Goal: Check status: Check status

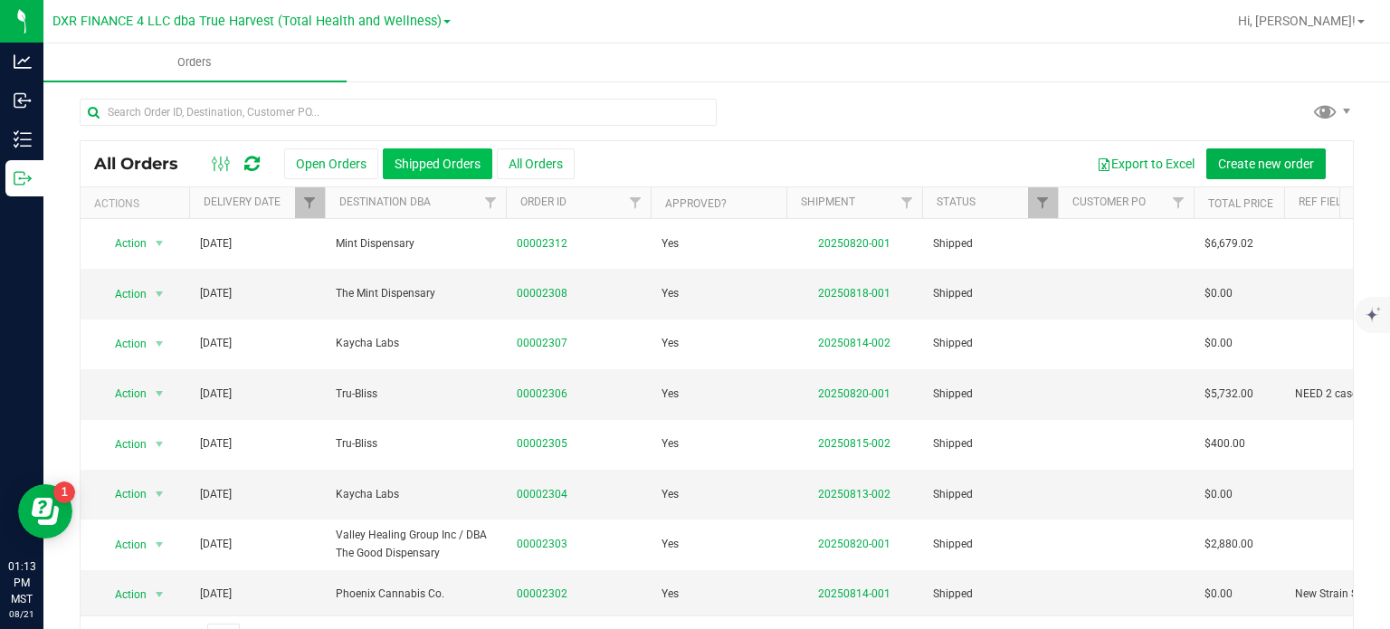
click at [404, 165] on button "Shipped Orders" at bounding box center [438, 163] width 110 height 31
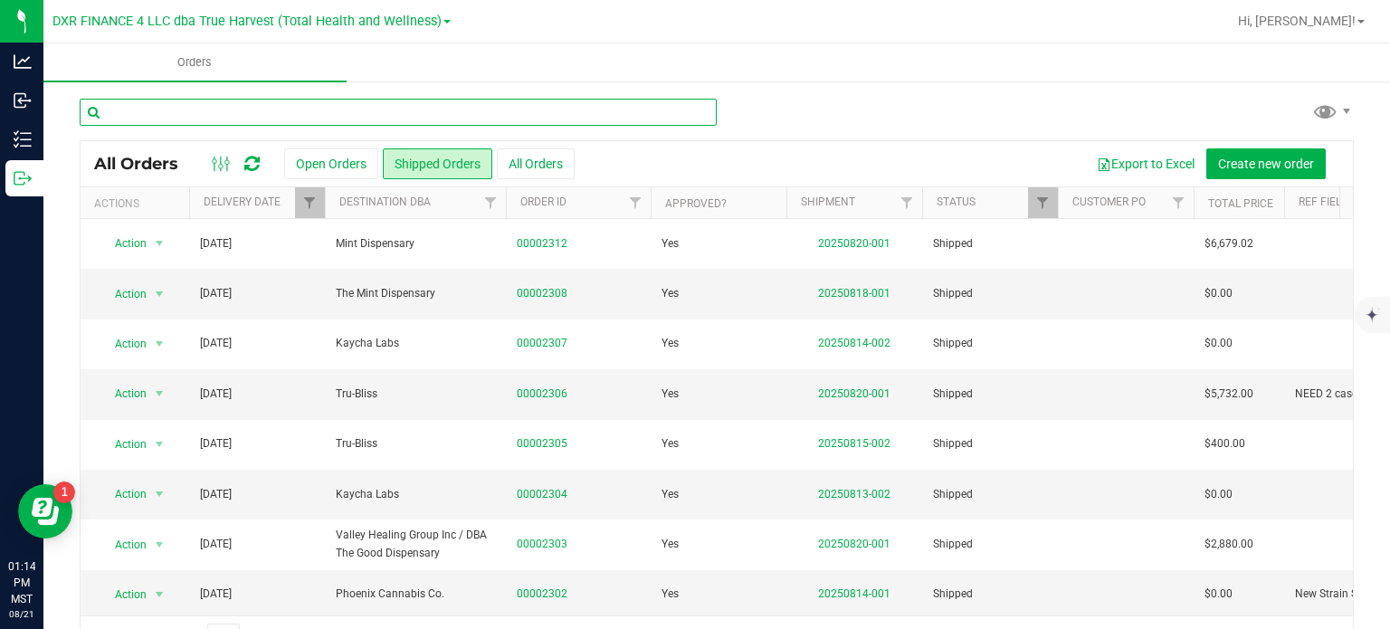
click at [300, 99] on input "text" at bounding box center [398, 112] width 637 height 27
type input "2303"
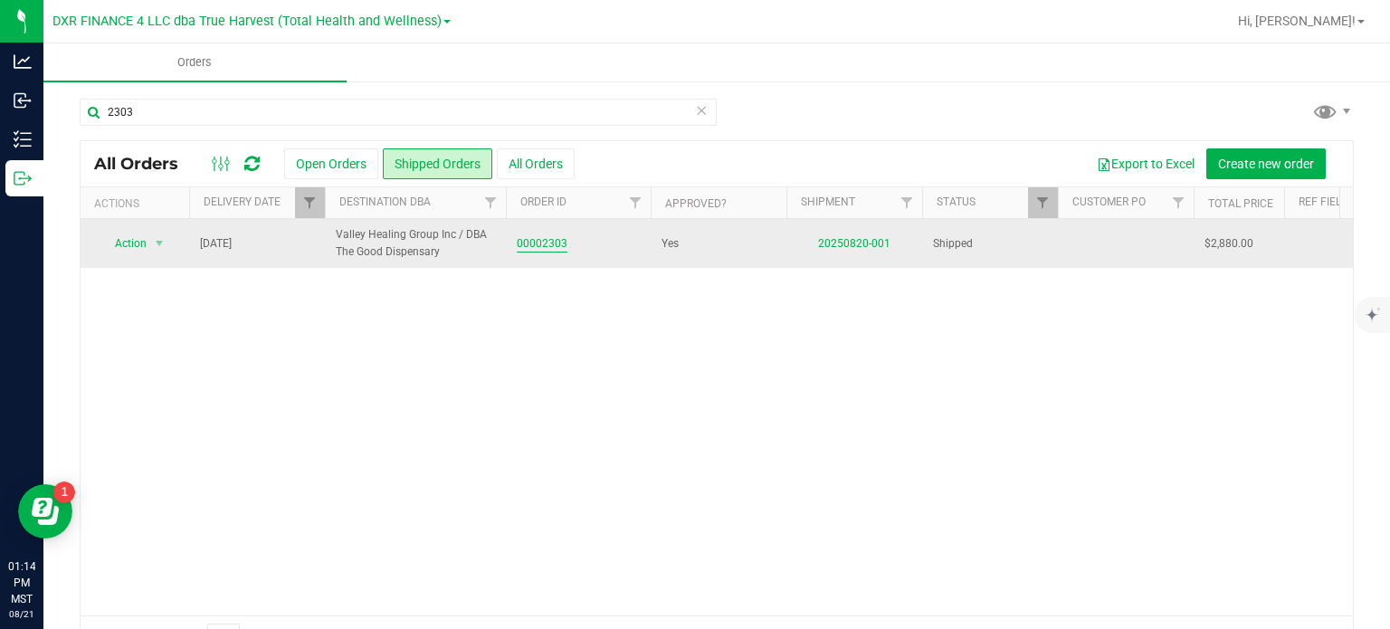
click at [542, 244] on link "00002303" at bounding box center [542, 243] width 51 height 17
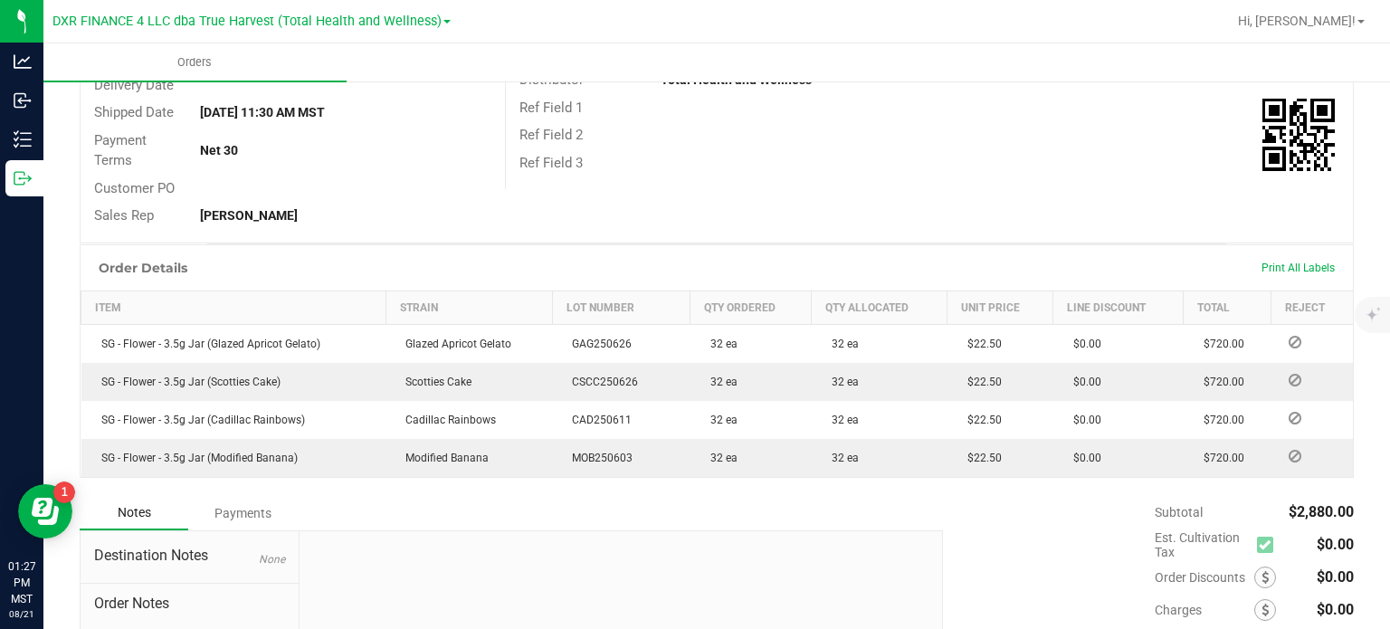
scroll to position [272, 0]
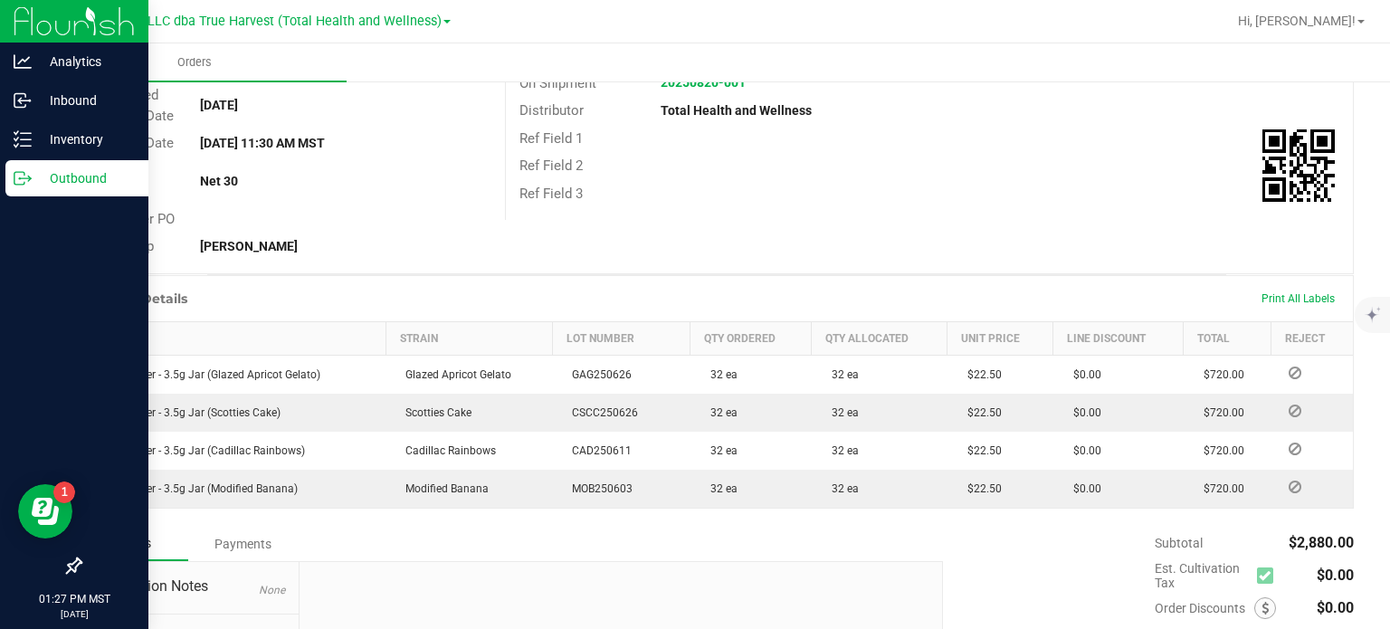
click at [25, 182] on icon at bounding box center [23, 178] width 18 height 18
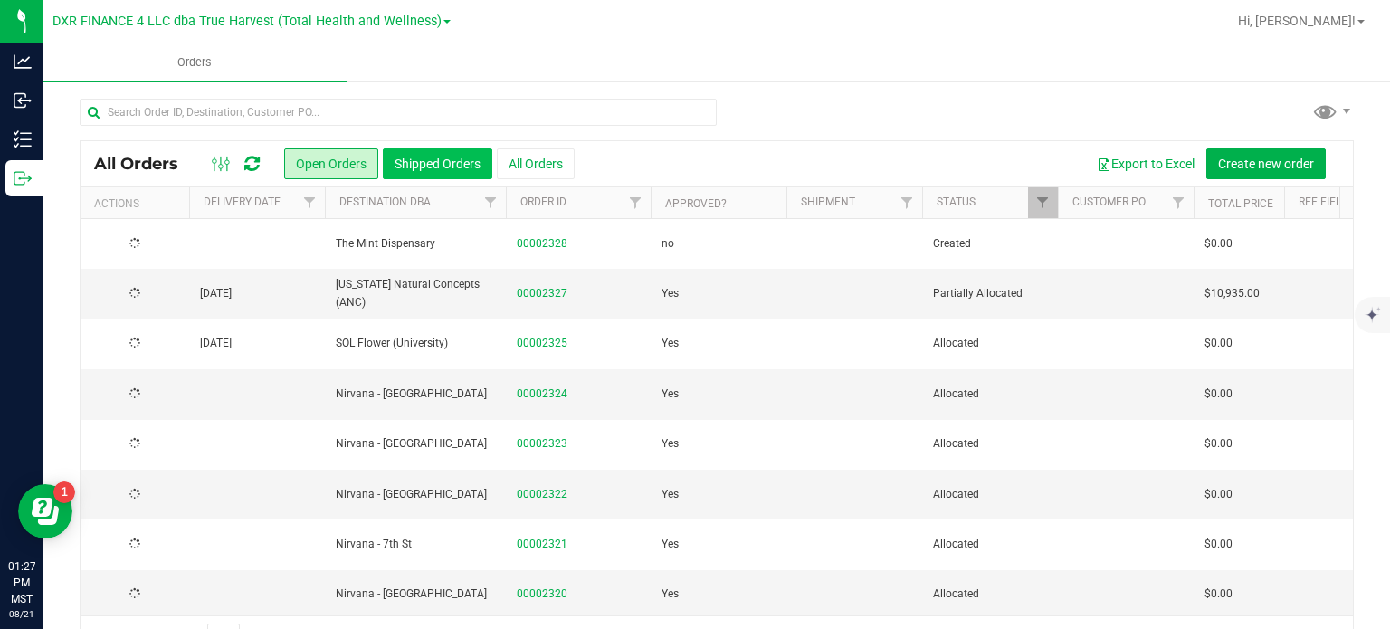
click at [464, 161] on button "Shipped Orders" at bounding box center [438, 163] width 110 height 31
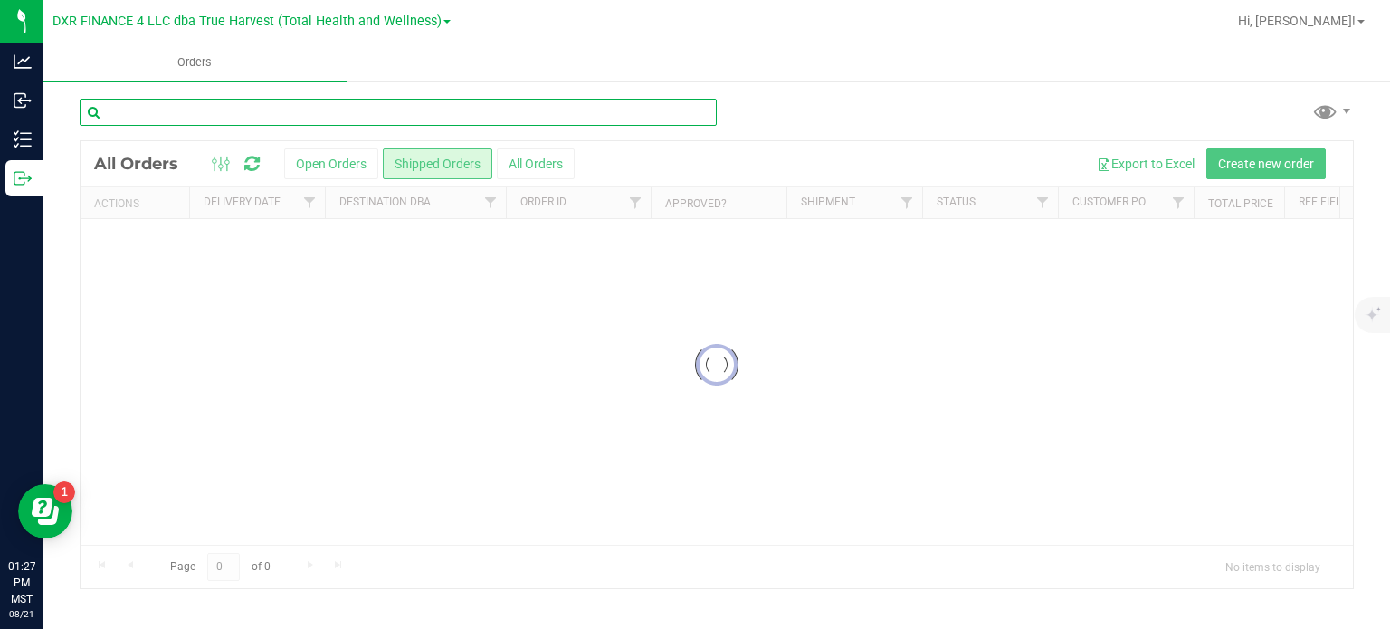
click at [392, 109] on input "text" at bounding box center [398, 112] width 637 height 27
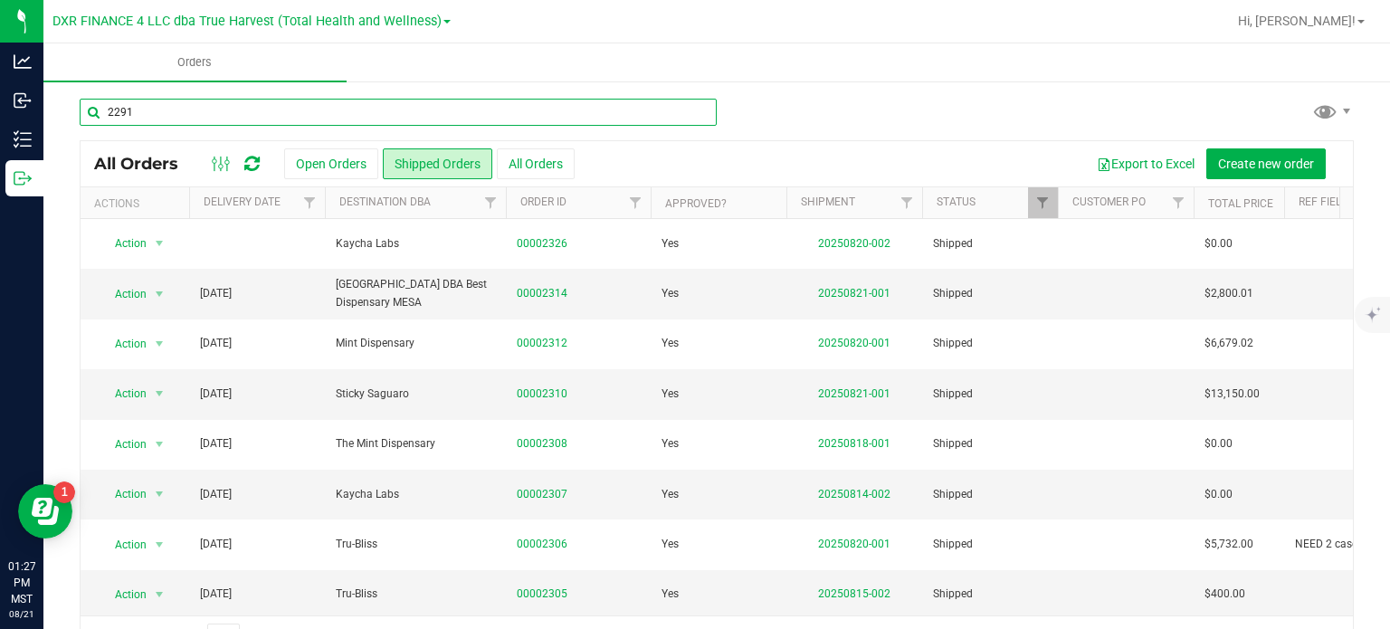
type input "2291"
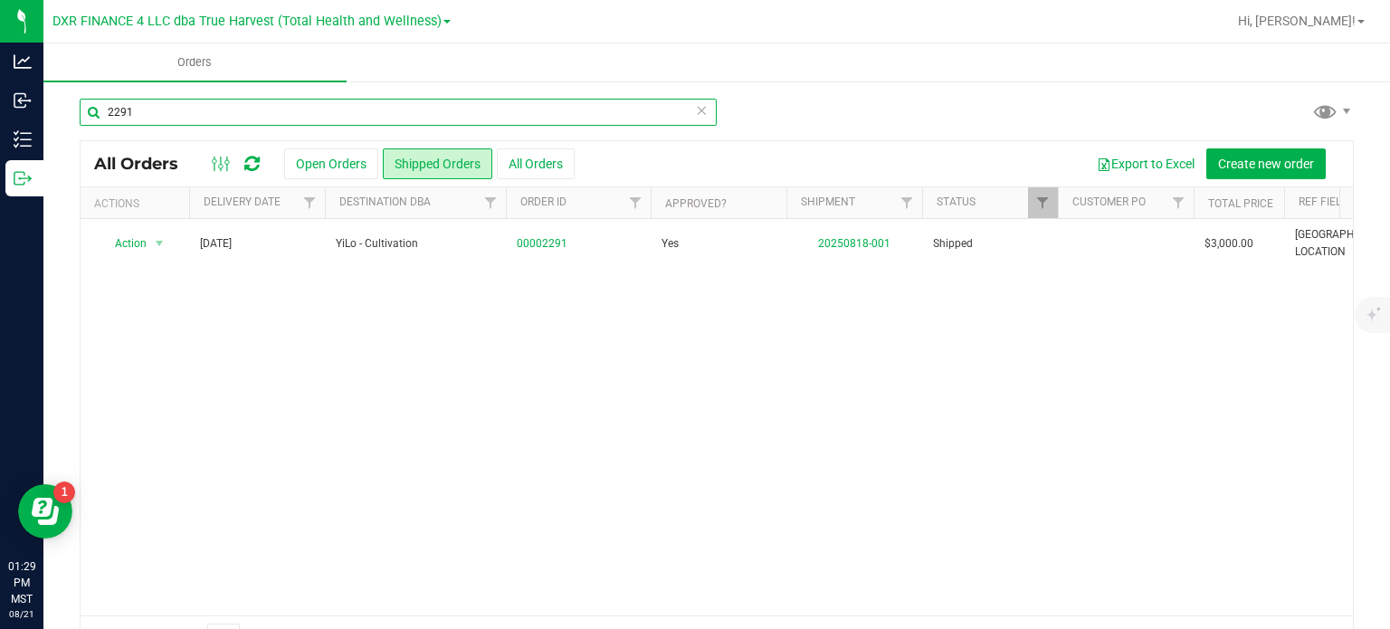
click at [392, 109] on input "2291" at bounding box center [398, 112] width 637 height 27
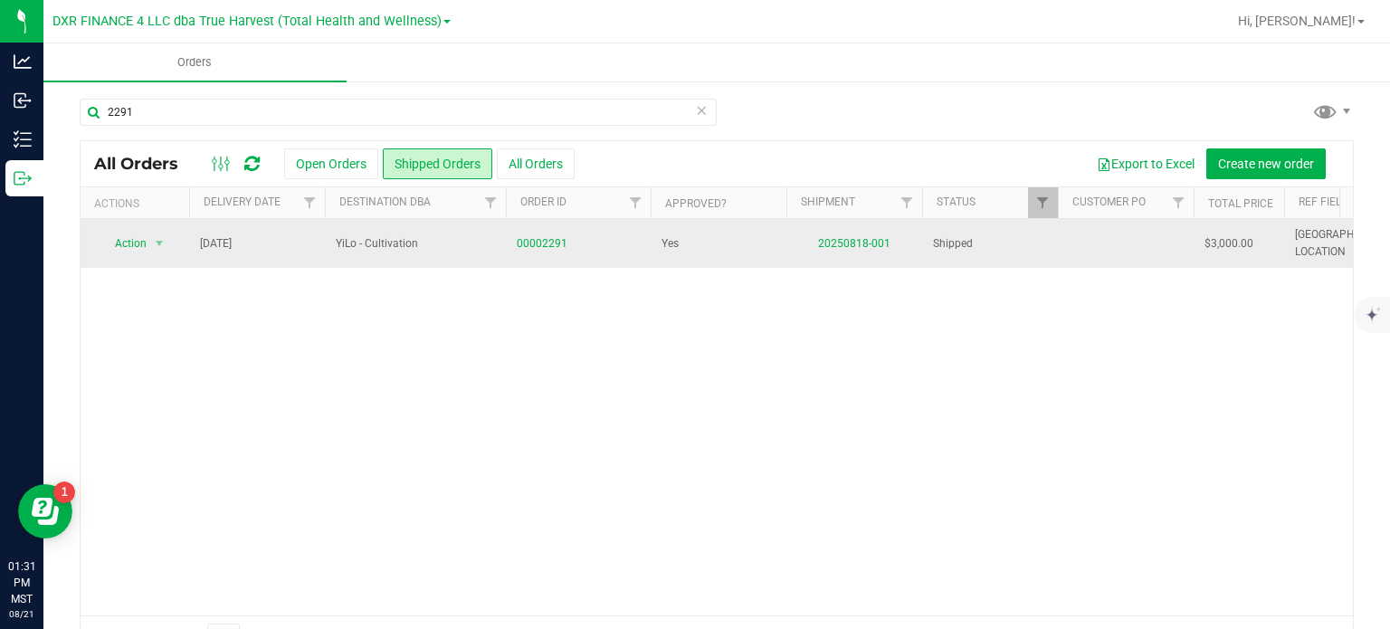
click at [533, 231] on td "00002291" at bounding box center [578, 243] width 145 height 49
click at [545, 235] on link "00002291" at bounding box center [542, 243] width 51 height 17
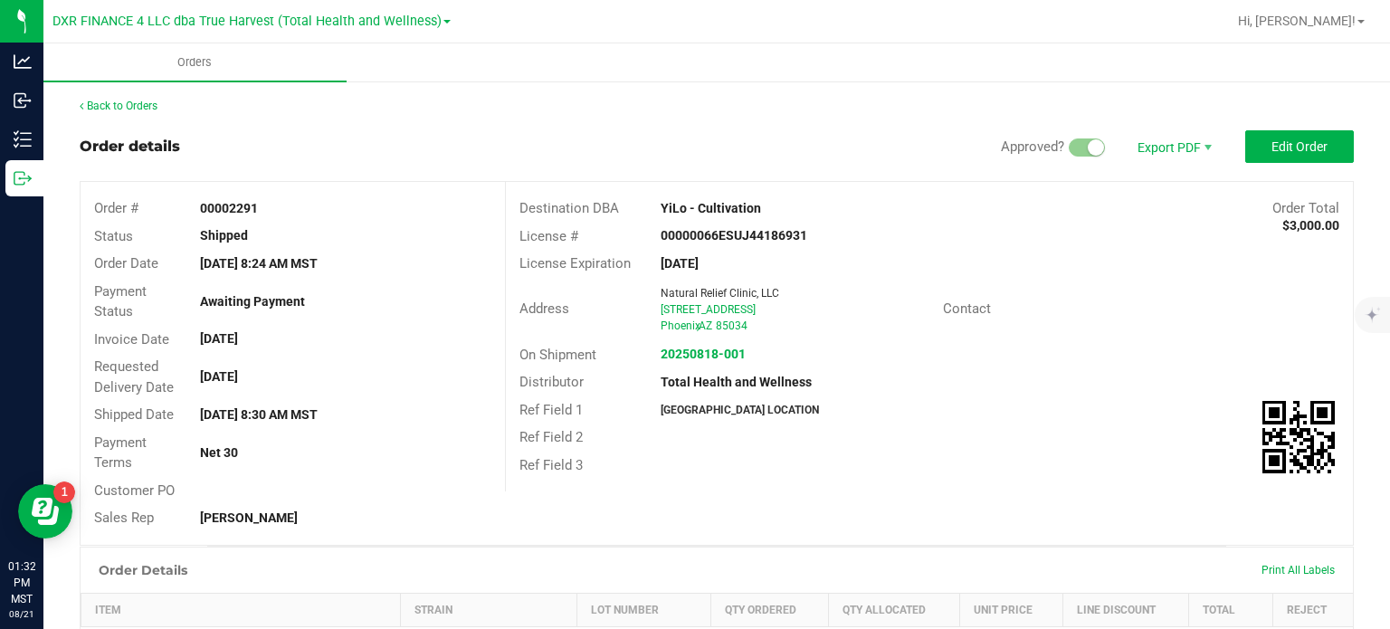
click at [510, 328] on div "Address Natural Relief Clinic, LLC [STREET_ADDRESS] [GEOGRAPHIC_DATA] , AZ 85034" at bounding box center [724, 309] width 437 height 56
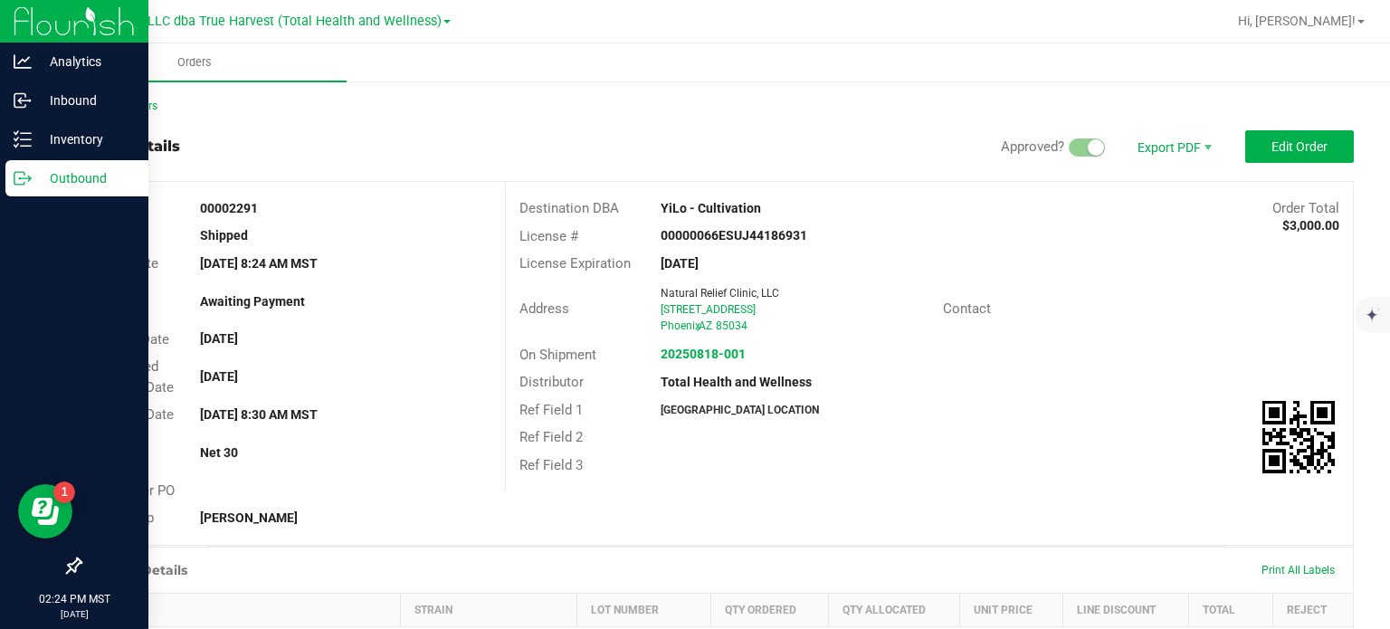
drag, startPoint x: 36, startPoint y: 176, endPoint x: 54, endPoint y: 169, distance: 19.5
click at [36, 175] on p "Outbound" at bounding box center [86, 178] width 109 height 22
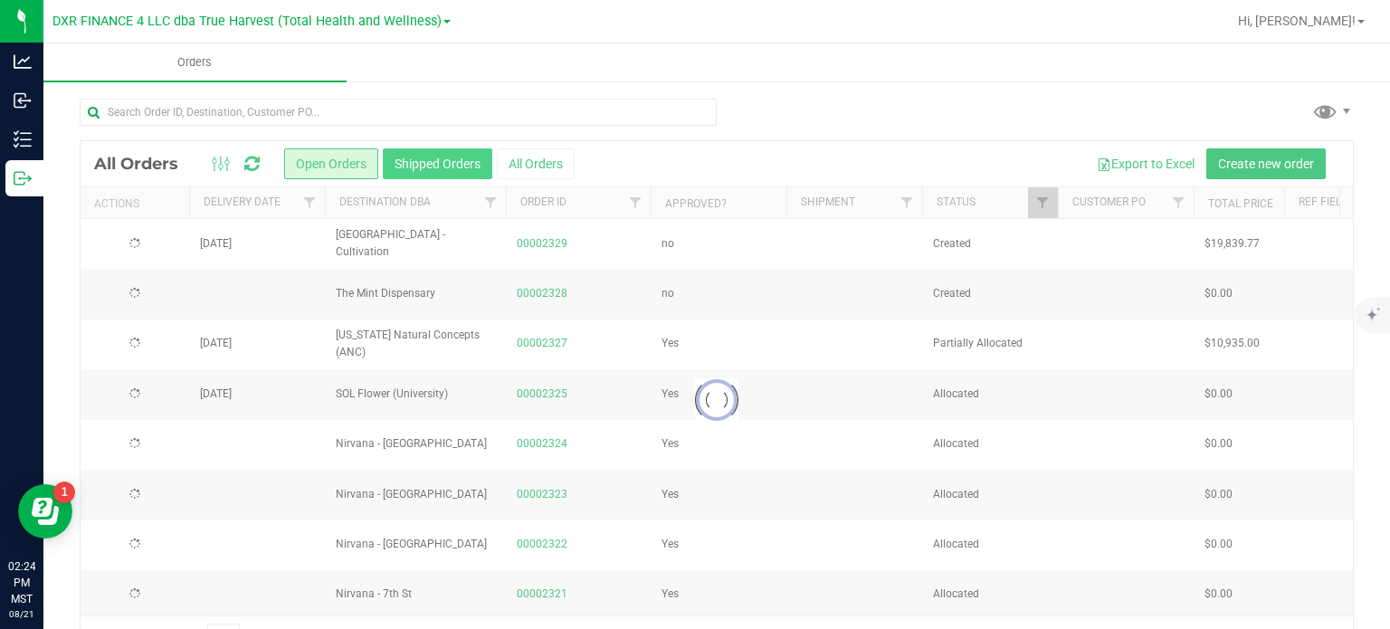
click at [424, 153] on button "Shipped Orders" at bounding box center [438, 163] width 110 height 31
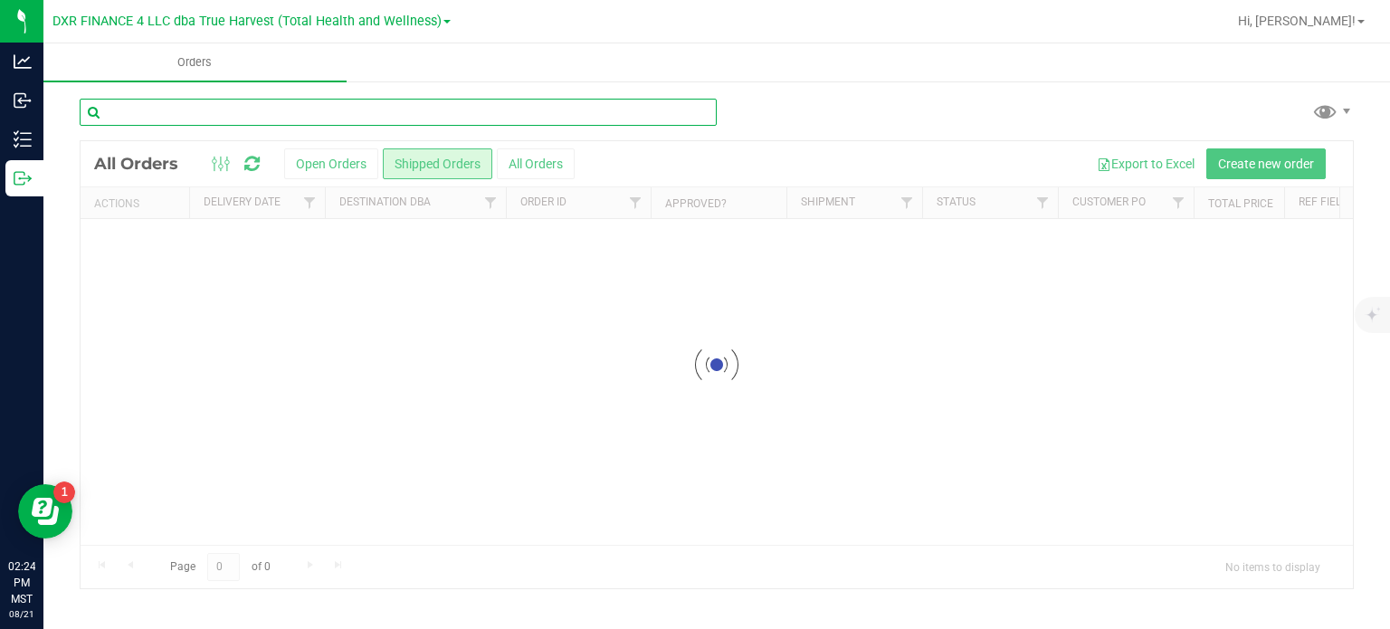
click at [274, 113] on input "text" at bounding box center [398, 112] width 637 height 27
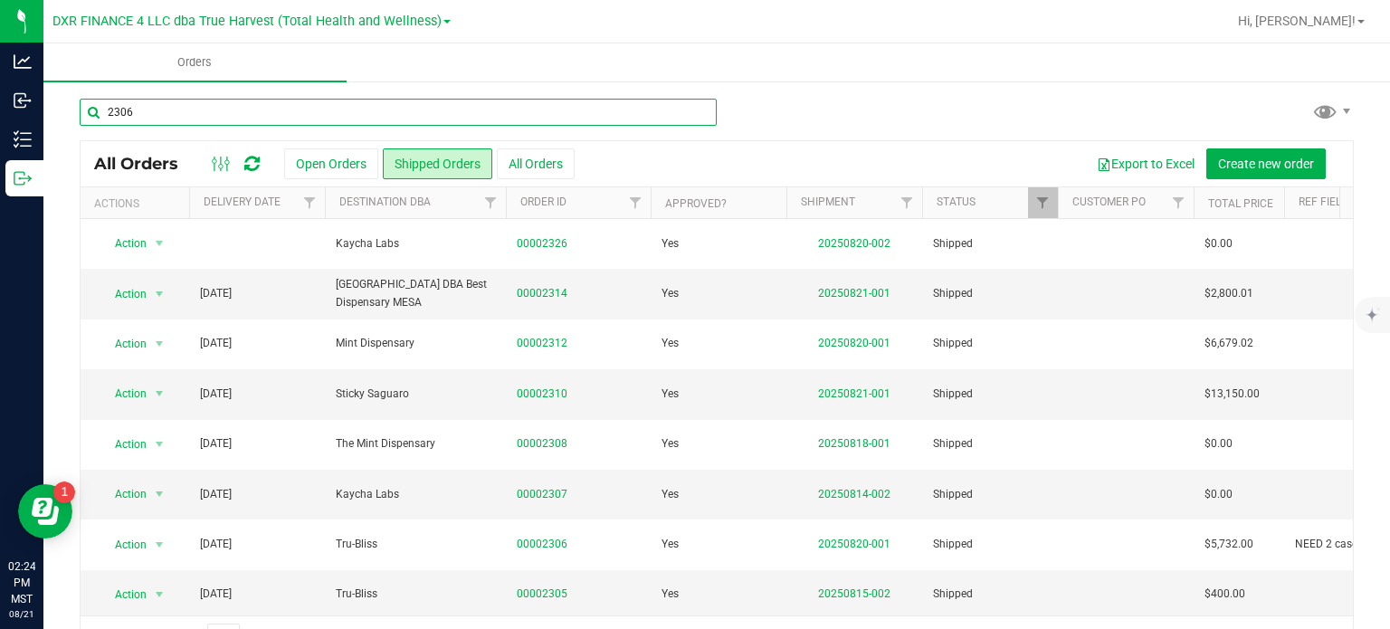
type input "2306"
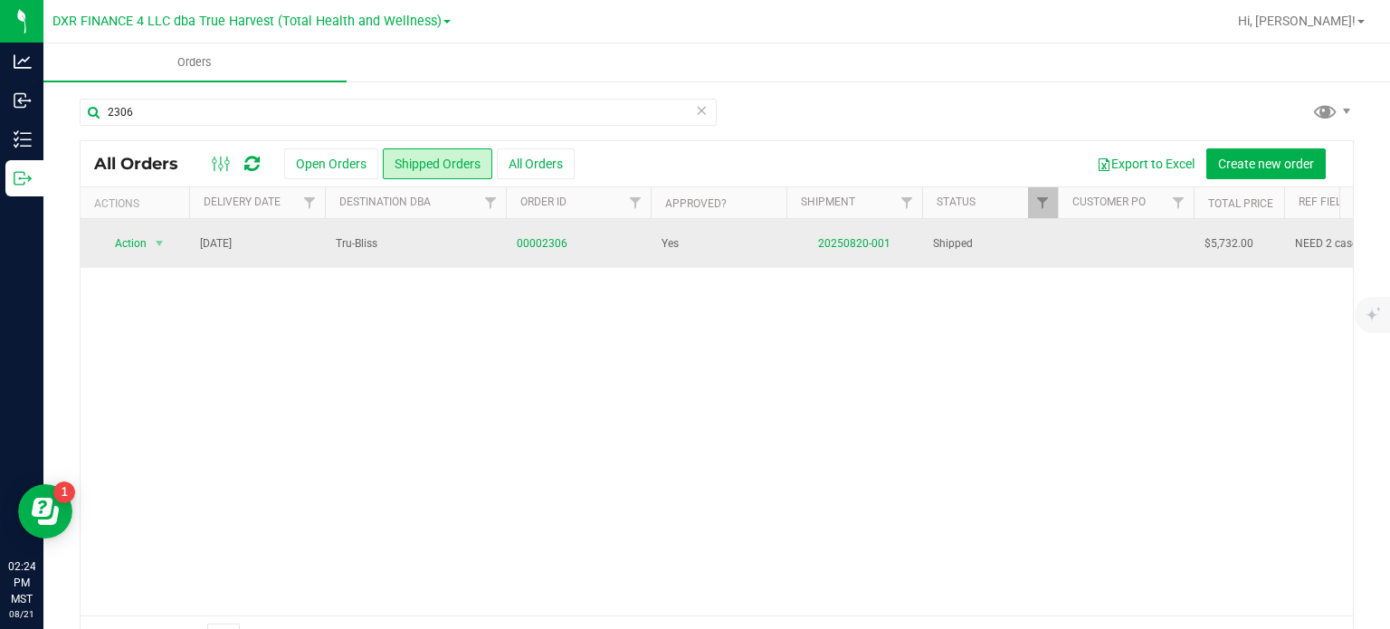
click at [543, 230] on td "00002306" at bounding box center [578, 243] width 145 height 49
click at [550, 244] on link "00002306" at bounding box center [542, 243] width 51 height 17
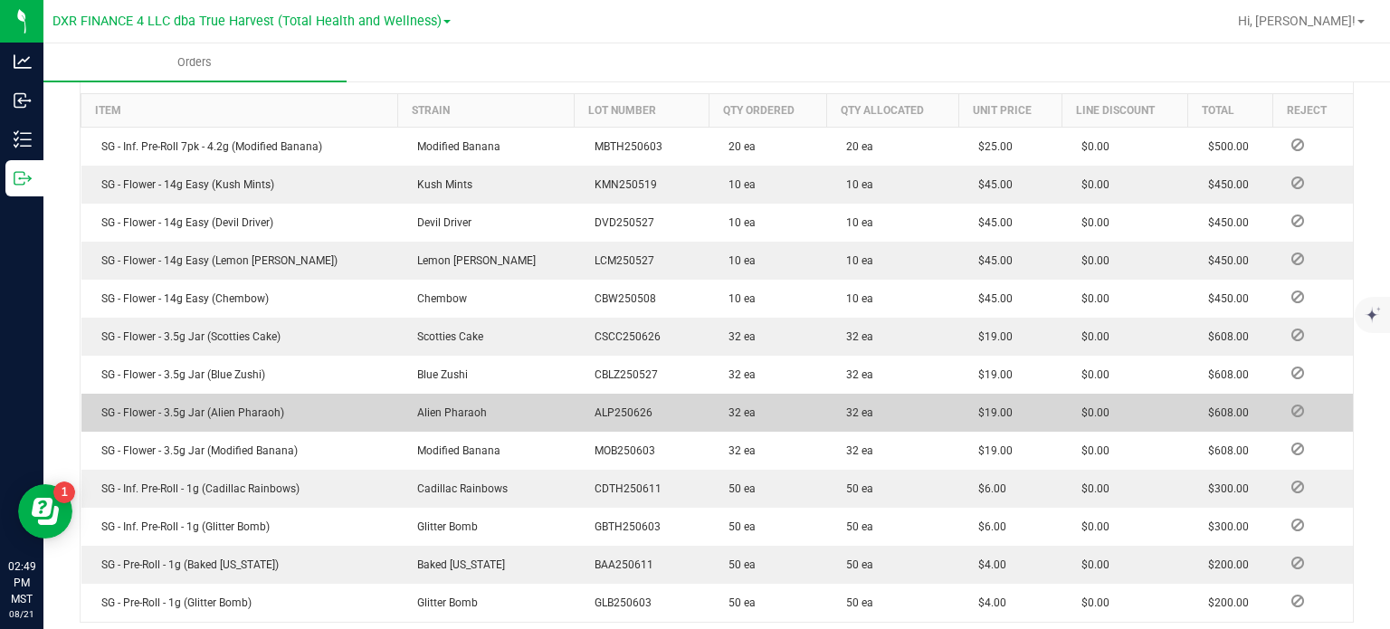
scroll to position [543, 0]
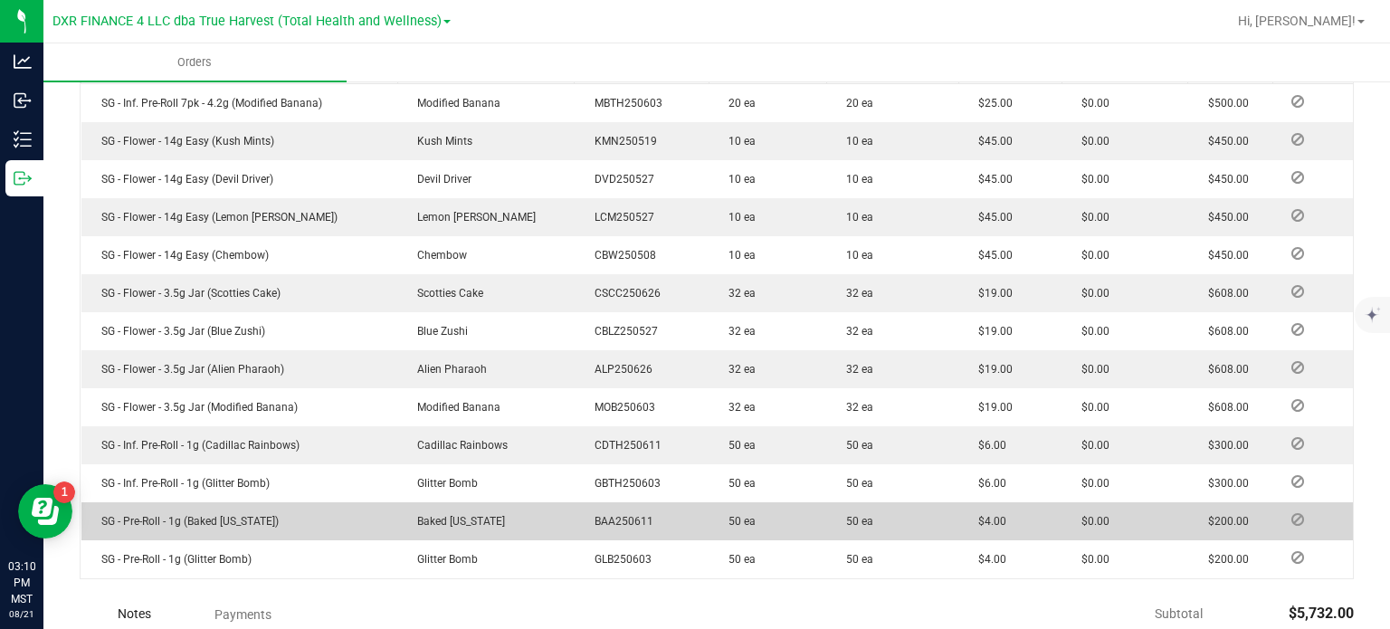
click at [1062, 528] on td "$0.00" at bounding box center [1125, 521] width 127 height 38
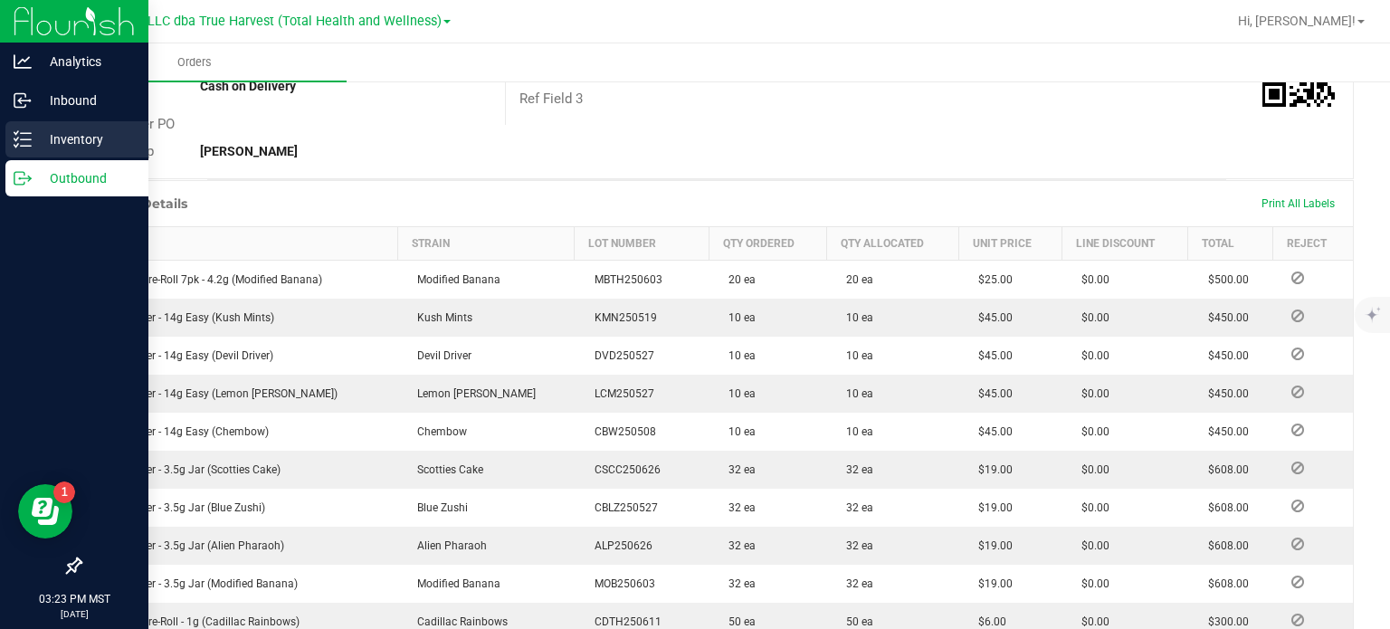
scroll to position [362, 0]
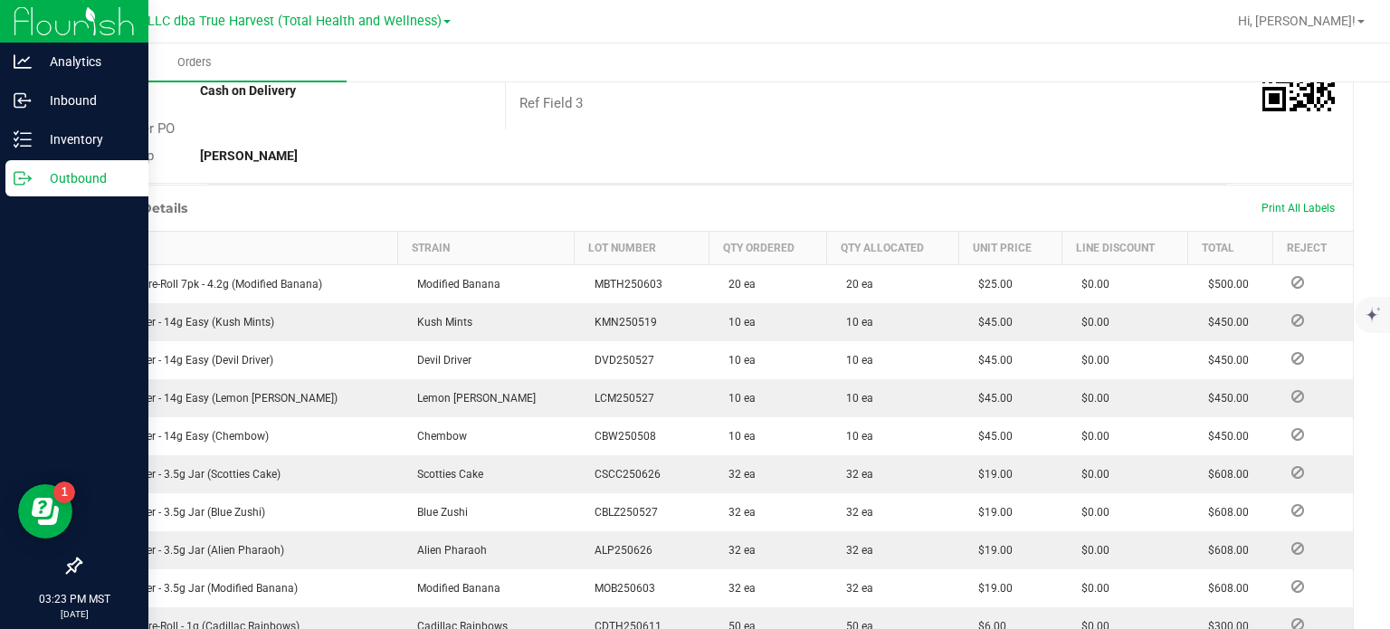
click at [28, 178] on line at bounding box center [26, 178] width 10 height 0
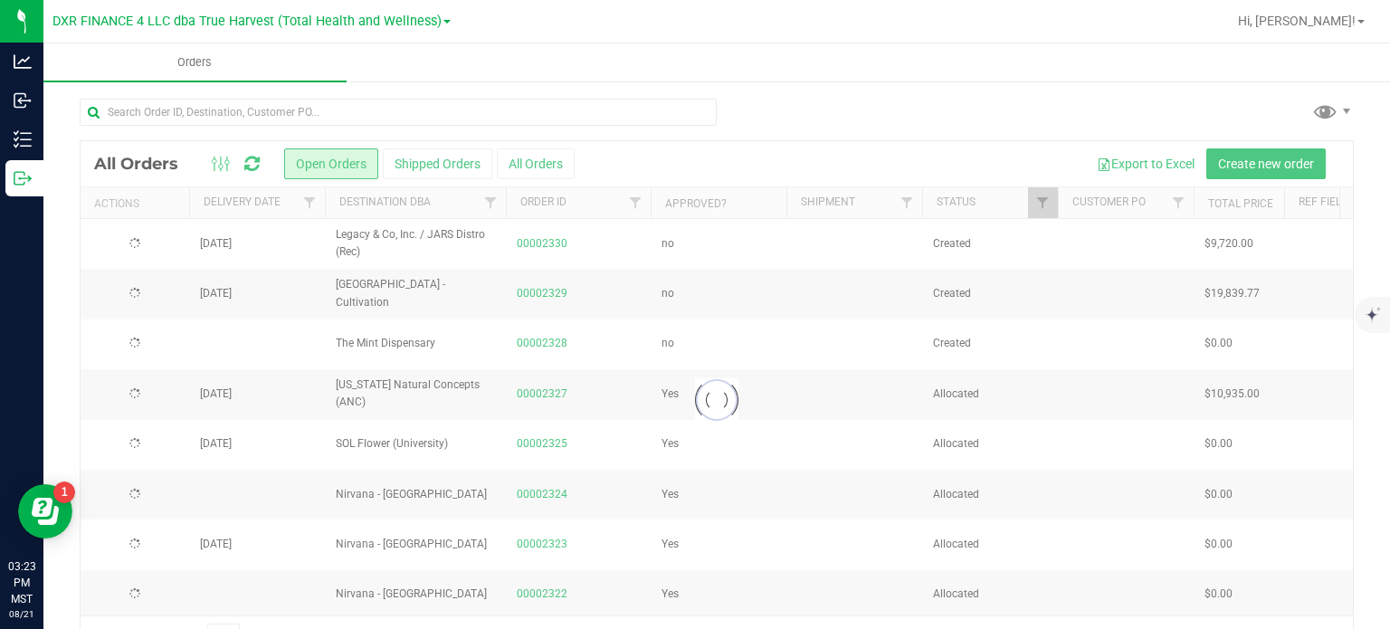
click at [400, 164] on button "Shipped Orders" at bounding box center [438, 163] width 110 height 31
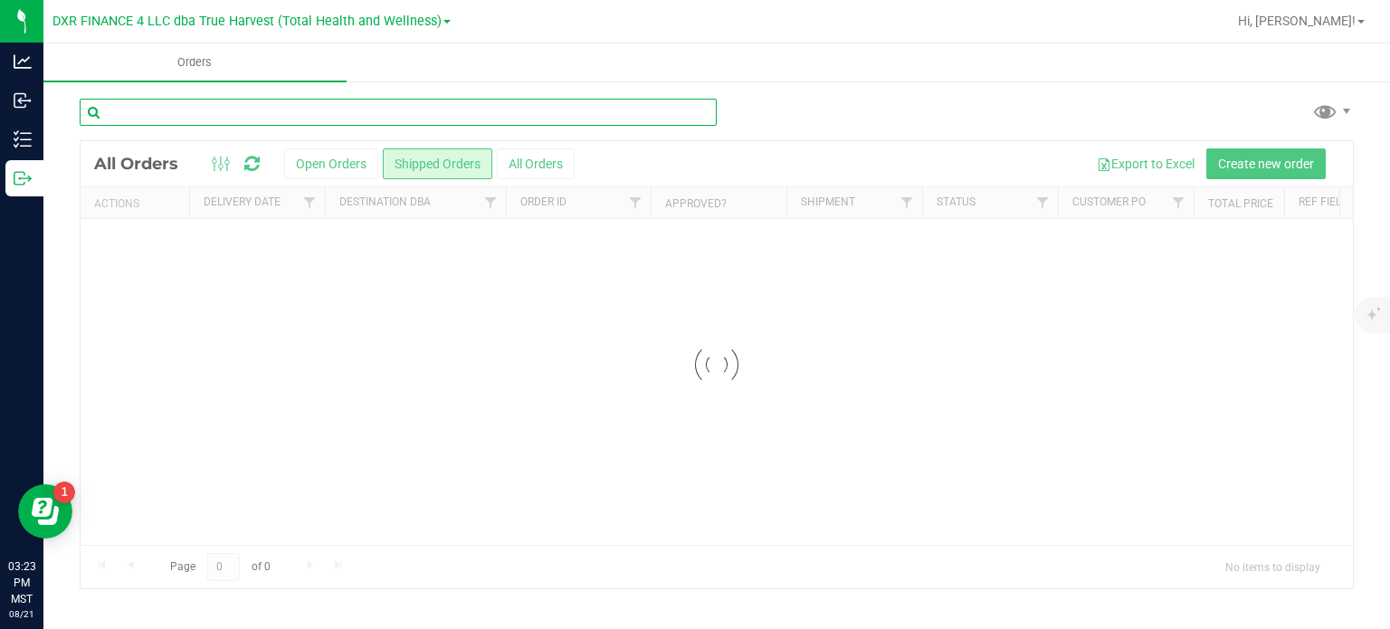
drag, startPoint x: 177, startPoint y: 99, endPoint x: 180, endPoint y: 110, distance: 12.1
click at [177, 100] on input "text" at bounding box center [398, 112] width 637 height 27
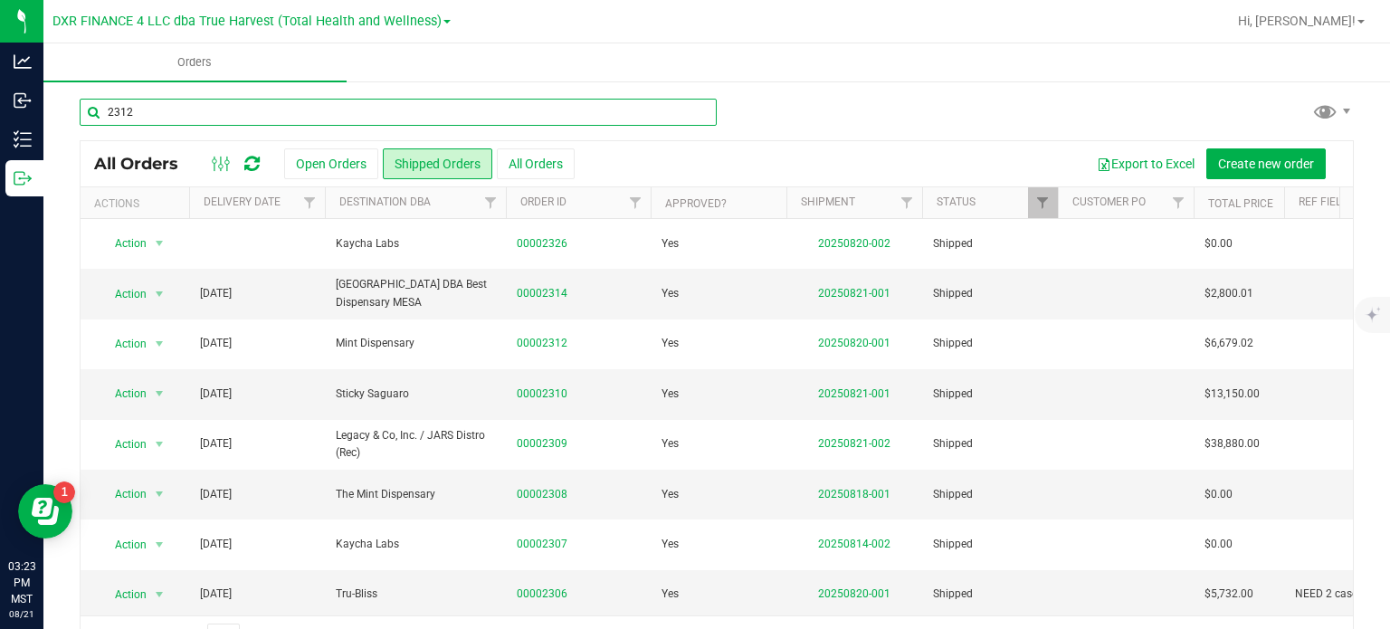
type input "2312"
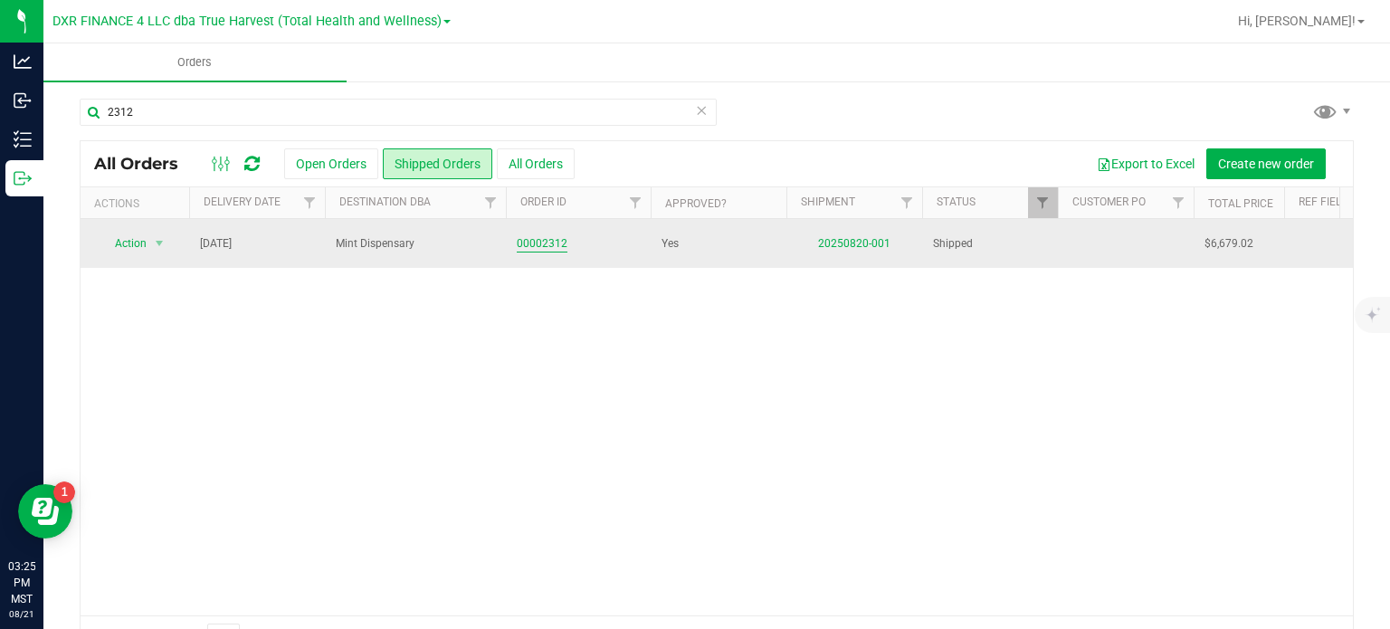
click at [543, 241] on link "00002312" at bounding box center [542, 243] width 51 height 17
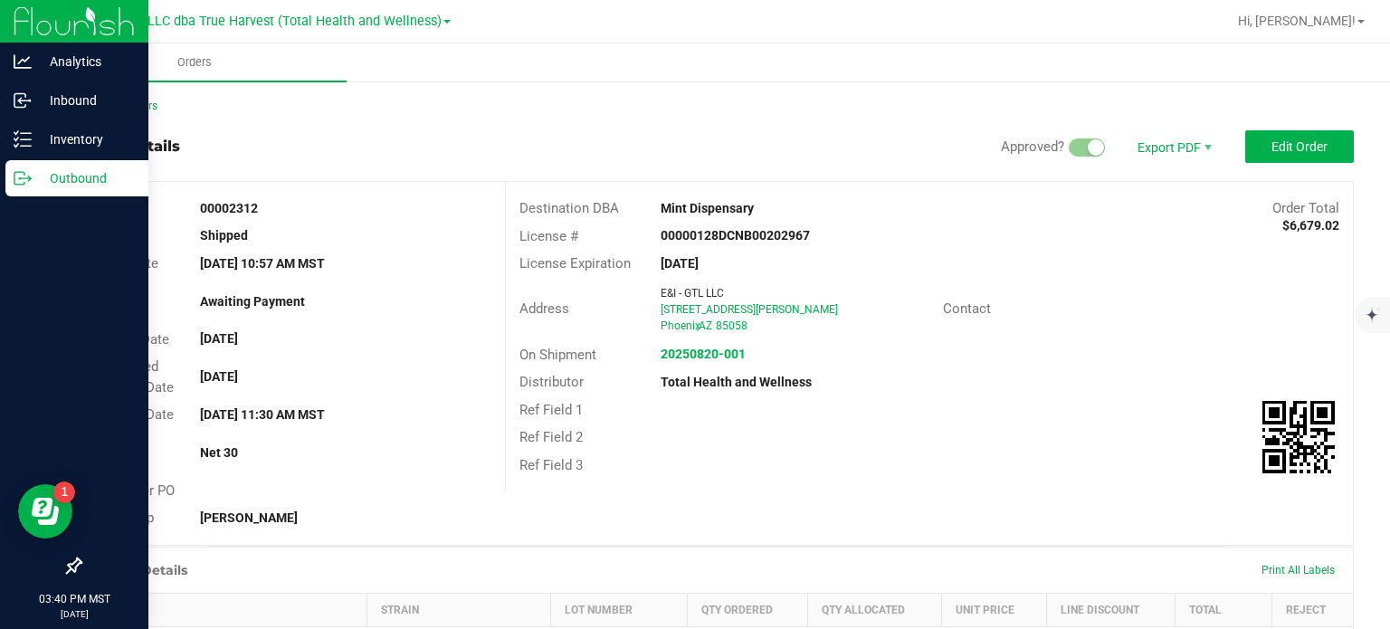
click at [62, 169] on p "Outbound" at bounding box center [86, 178] width 109 height 22
